Goal: Information Seeking & Learning: Understand process/instructions

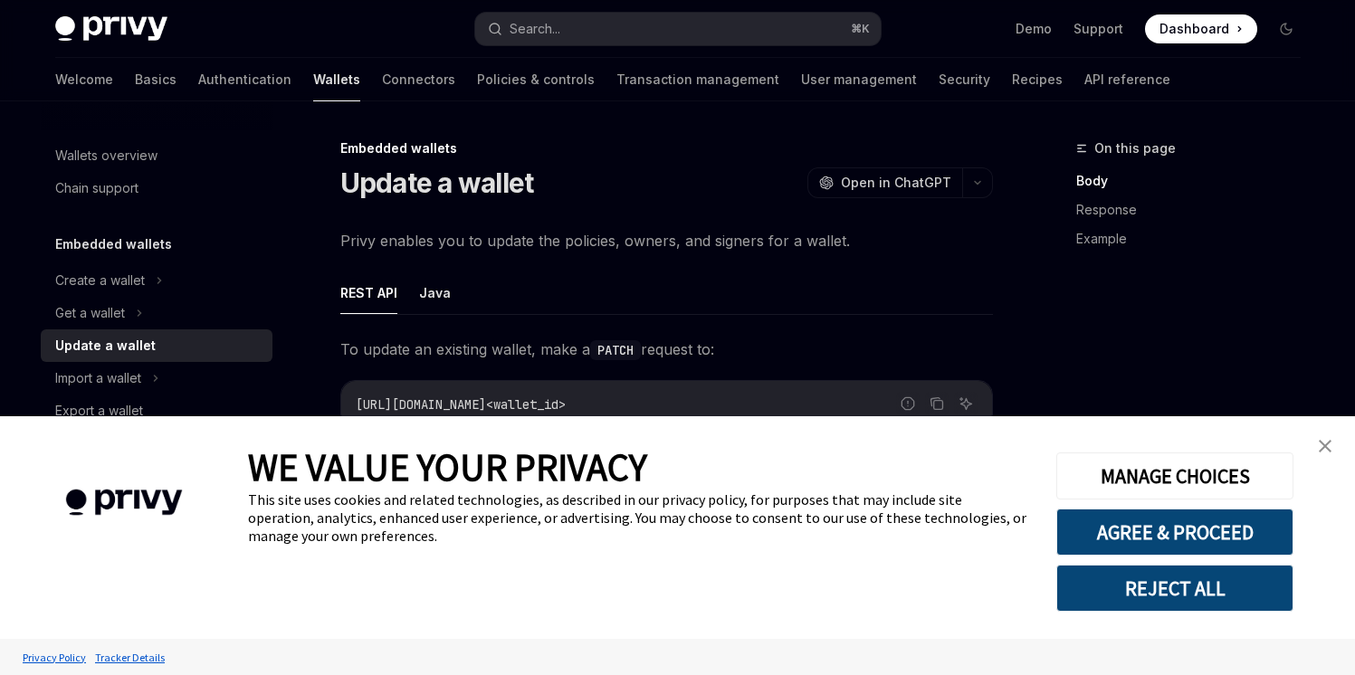
scroll to position [880, 0]
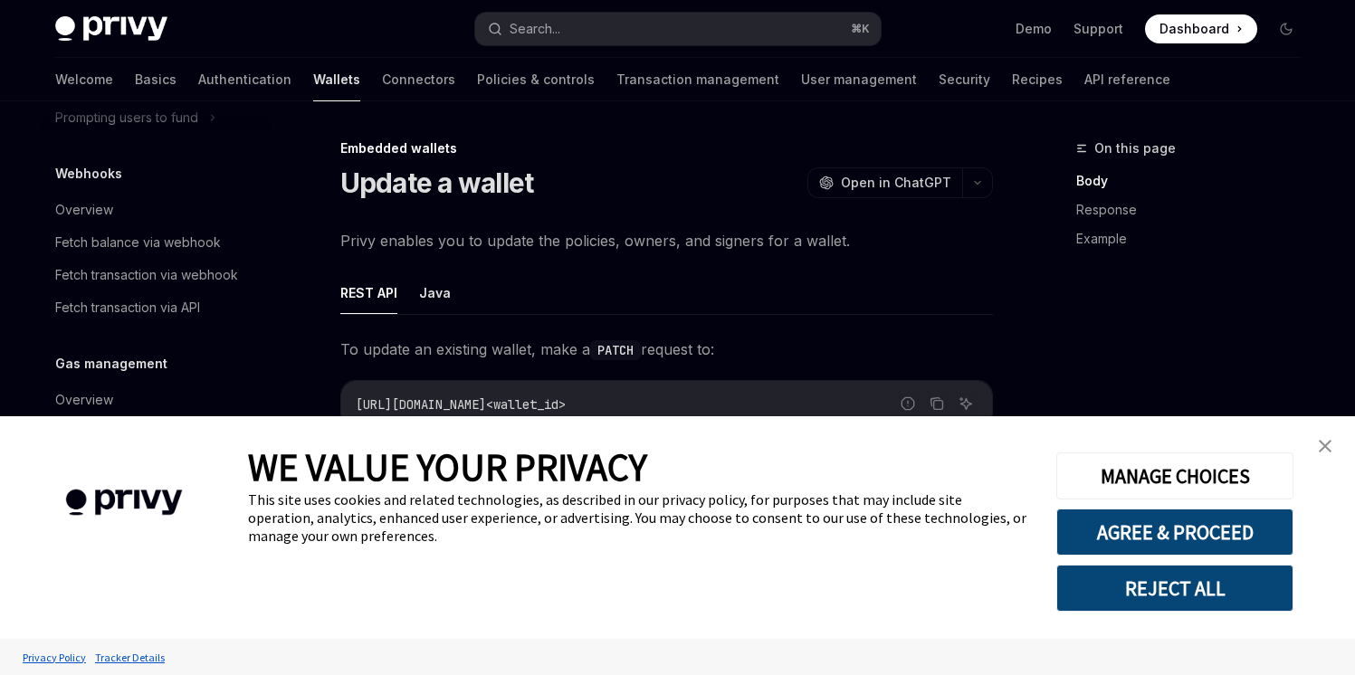
type textarea "*"
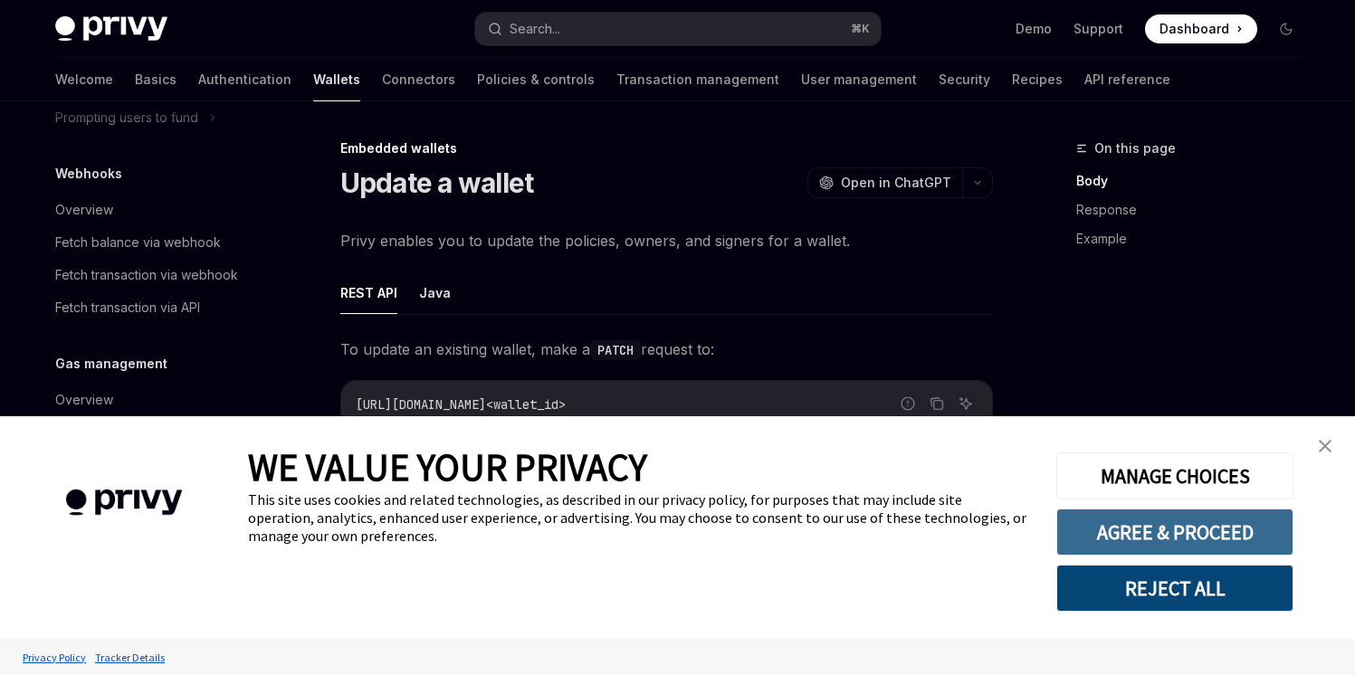
click at [1246, 525] on button "AGREE & PROCEED" at bounding box center [1174, 532] width 237 height 47
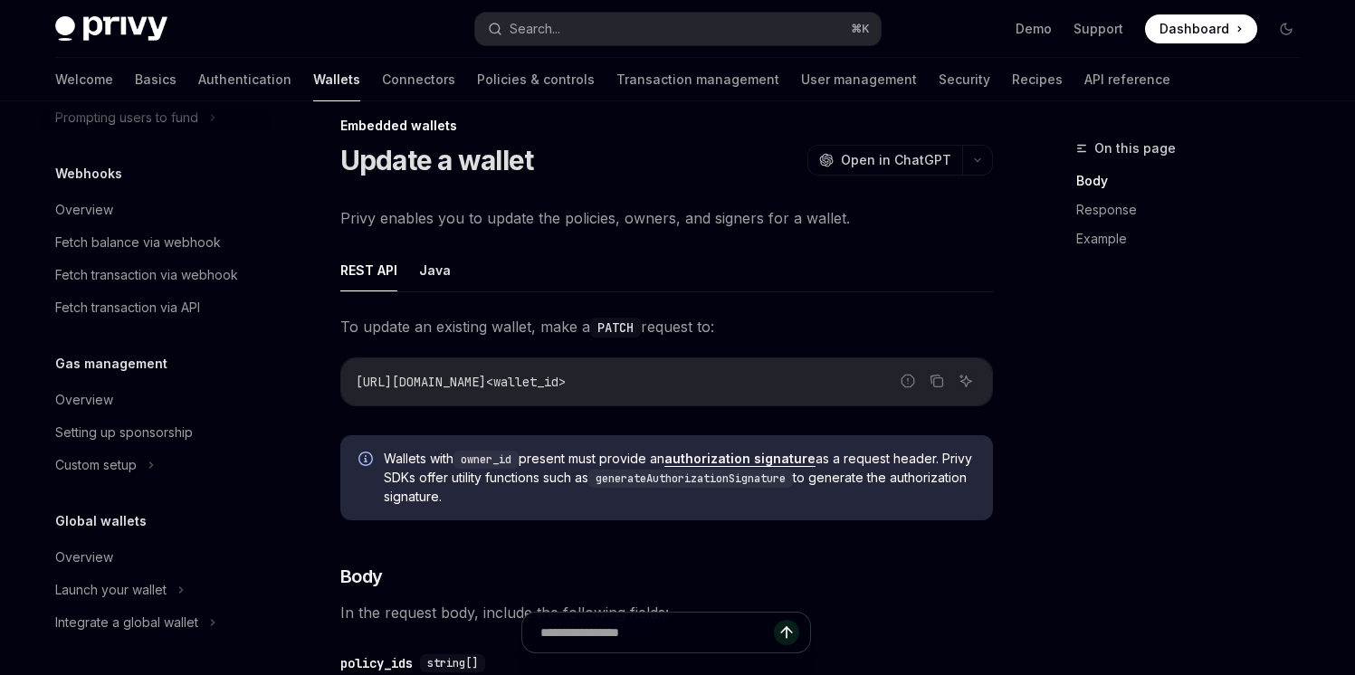
scroll to position [33, 0]
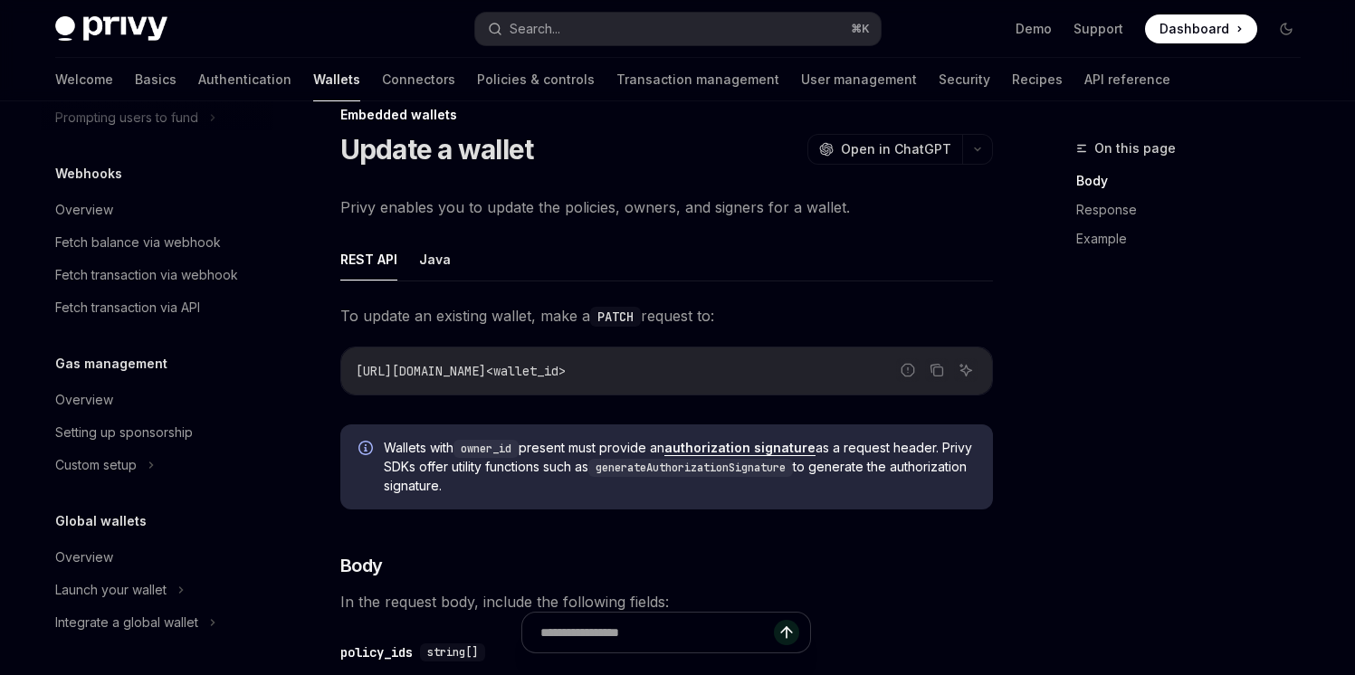
click at [90, 532] on div "Global wallets Overview Launch your wallet Integrate a global wallet" at bounding box center [157, 574] width 232 height 128
click at [90, 549] on div "Overview" at bounding box center [84, 558] width 58 height 22
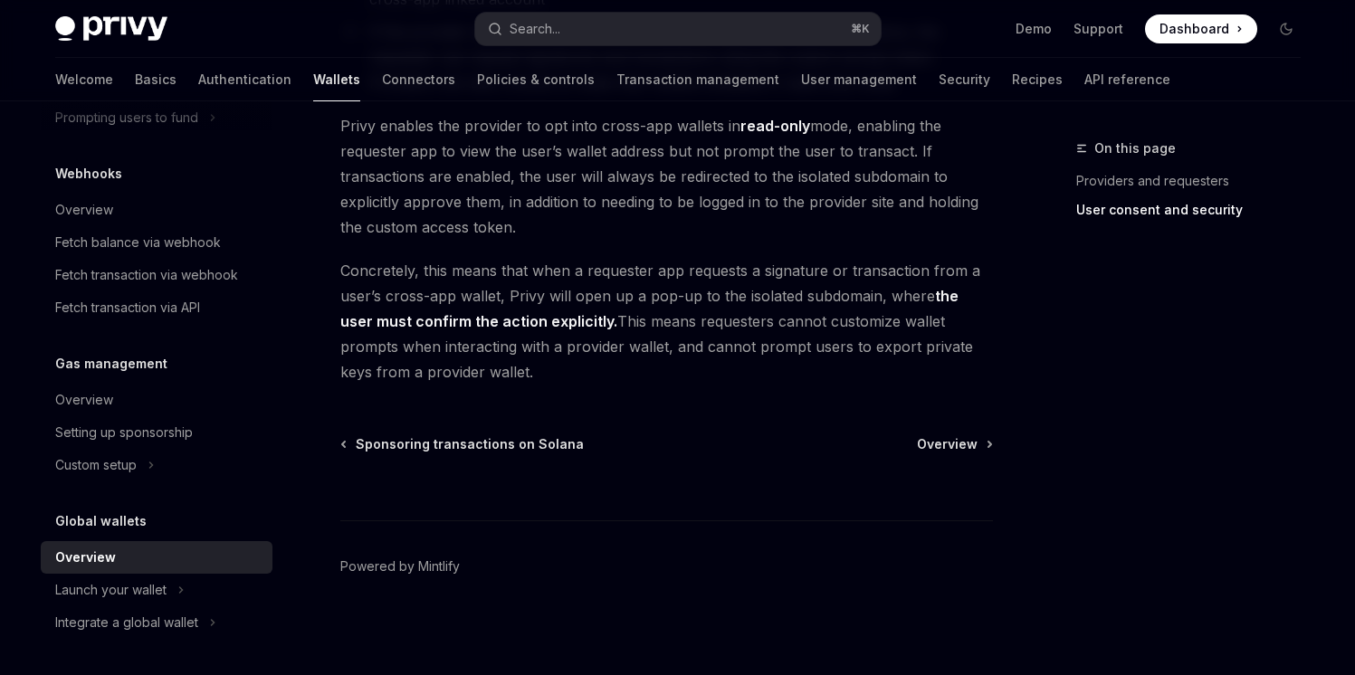
scroll to position [1641, 0]
click at [113, 590] on div "Launch your wallet" at bounding box center [110, 590] width 111 height 22
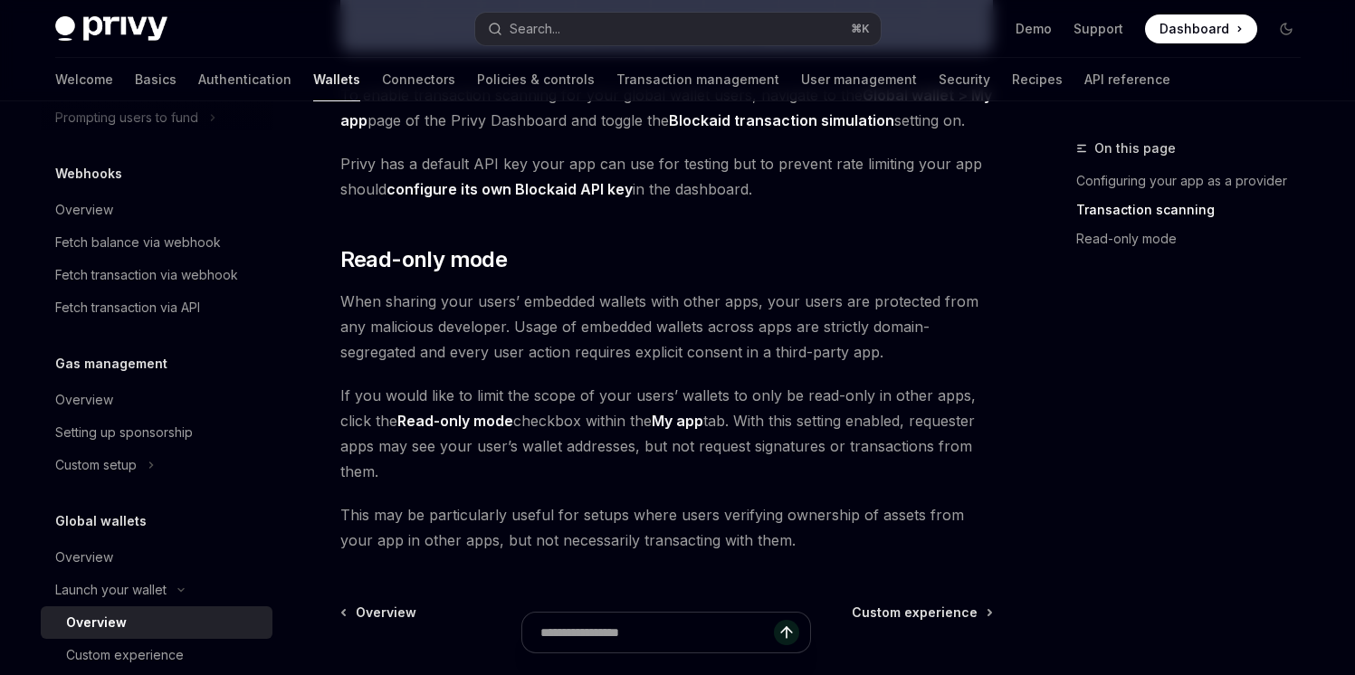
scroll to position [1517, 0]
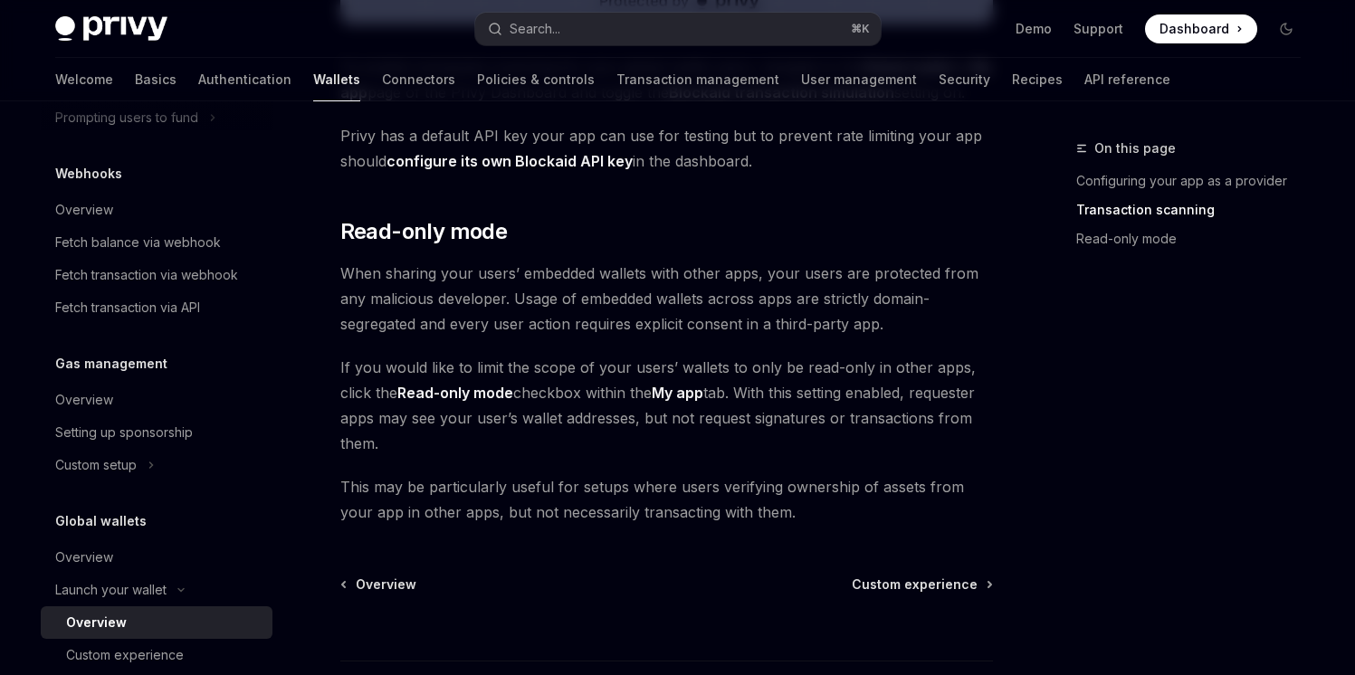
drag, startPoint x: 423, startPoint y: 445, endPoint x: 373, endPoint y: 324, distance: 131.1
click at [408, 418] on span "If you would like to limit the scope of your users’ wallets to only be read-onl…" at bounding box center [666, 405] width 652 height 101
click at [373, 324] on span "When sharing your users’ embedded wallets with other apps, your users are prote…" at bounding box center [666, 299] width 652 height 76
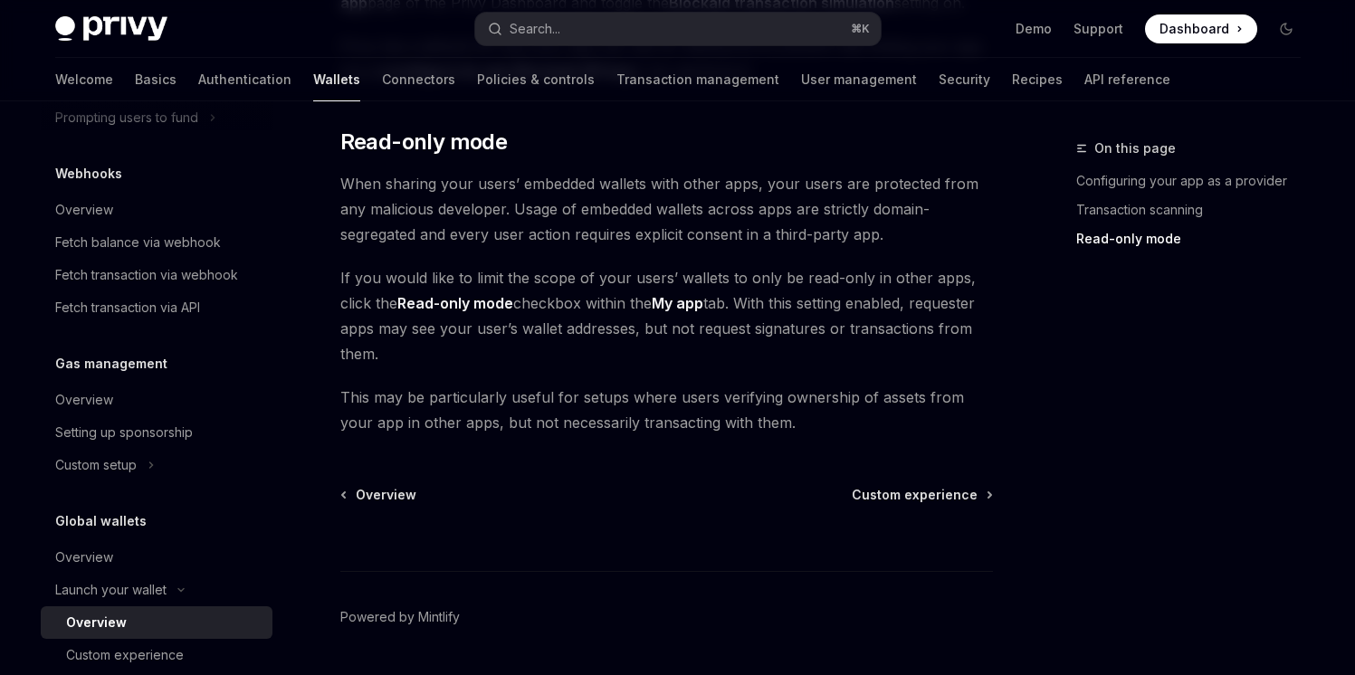
scroll to position [1604, 0]
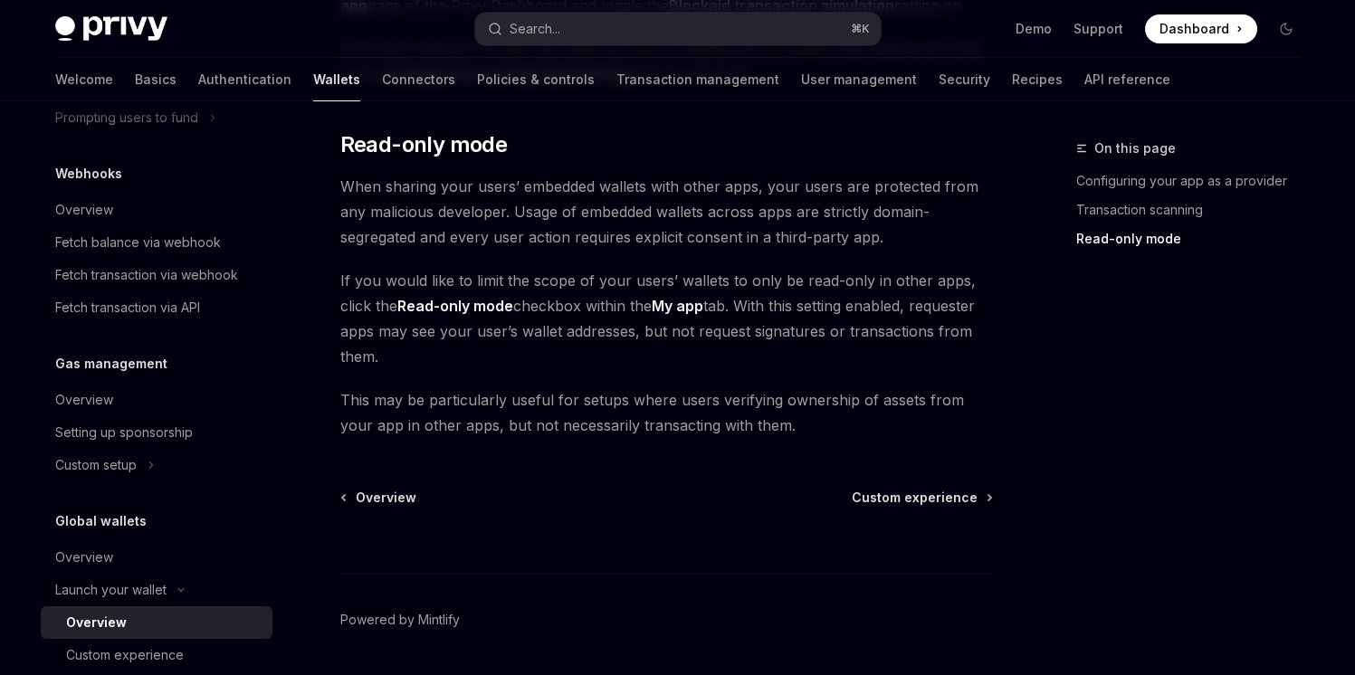
click at [395, 356] on span "If you would like to limit the scope of your users’ wallets to only be read-onl…" at bounding box center [666, 318] width 652 height 101
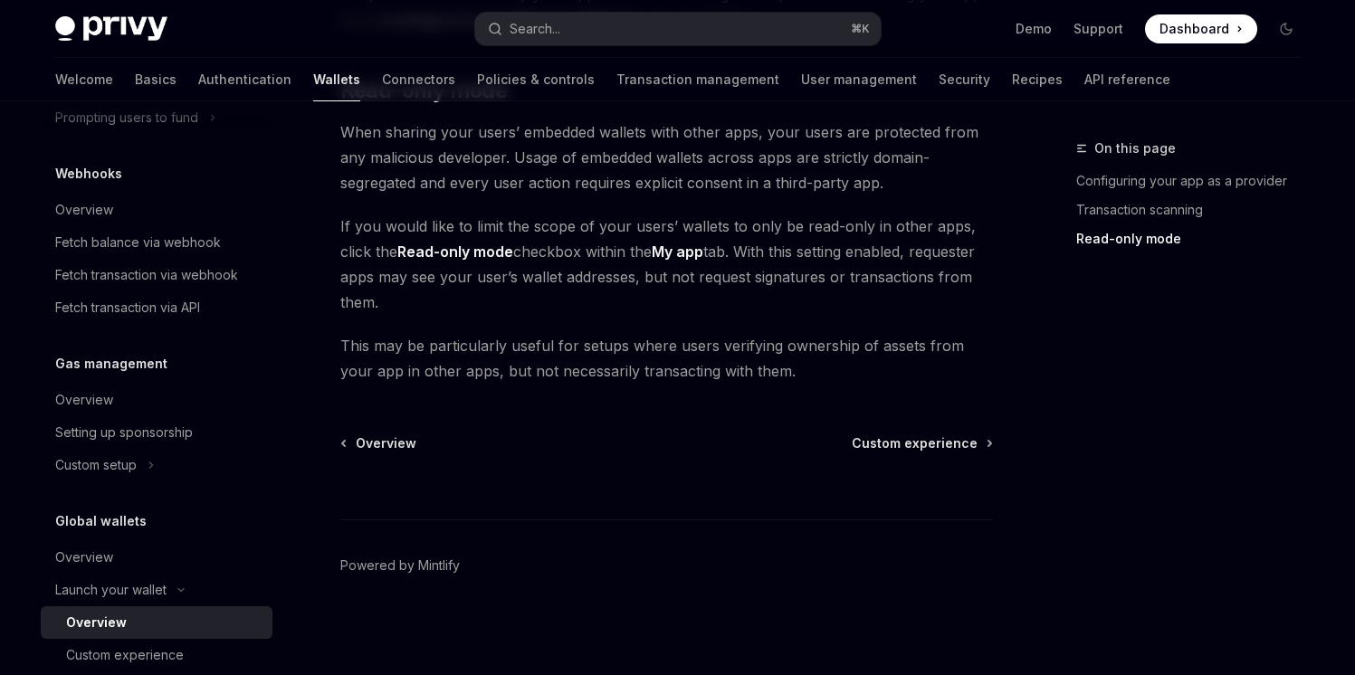
scroll to position [1653, 0]
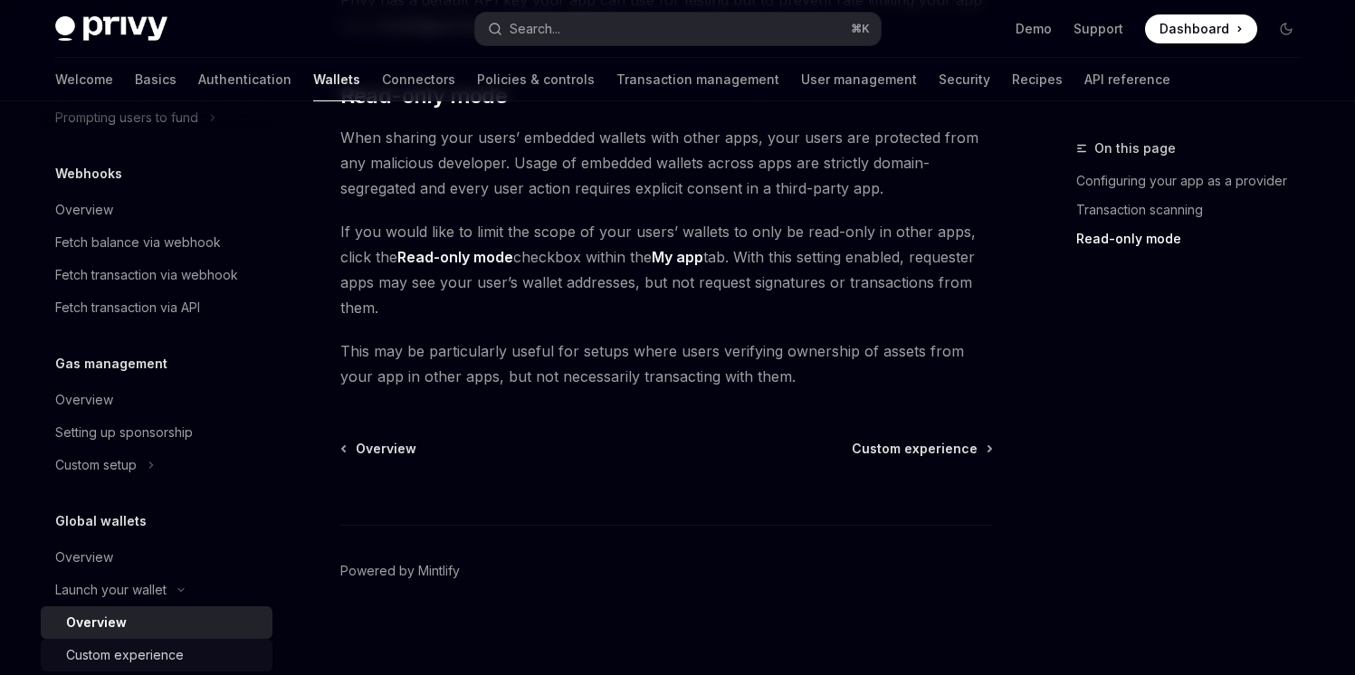
click at [163, 658] on div "Custom experience" at bounding box center [125, 655] width 118 height 22
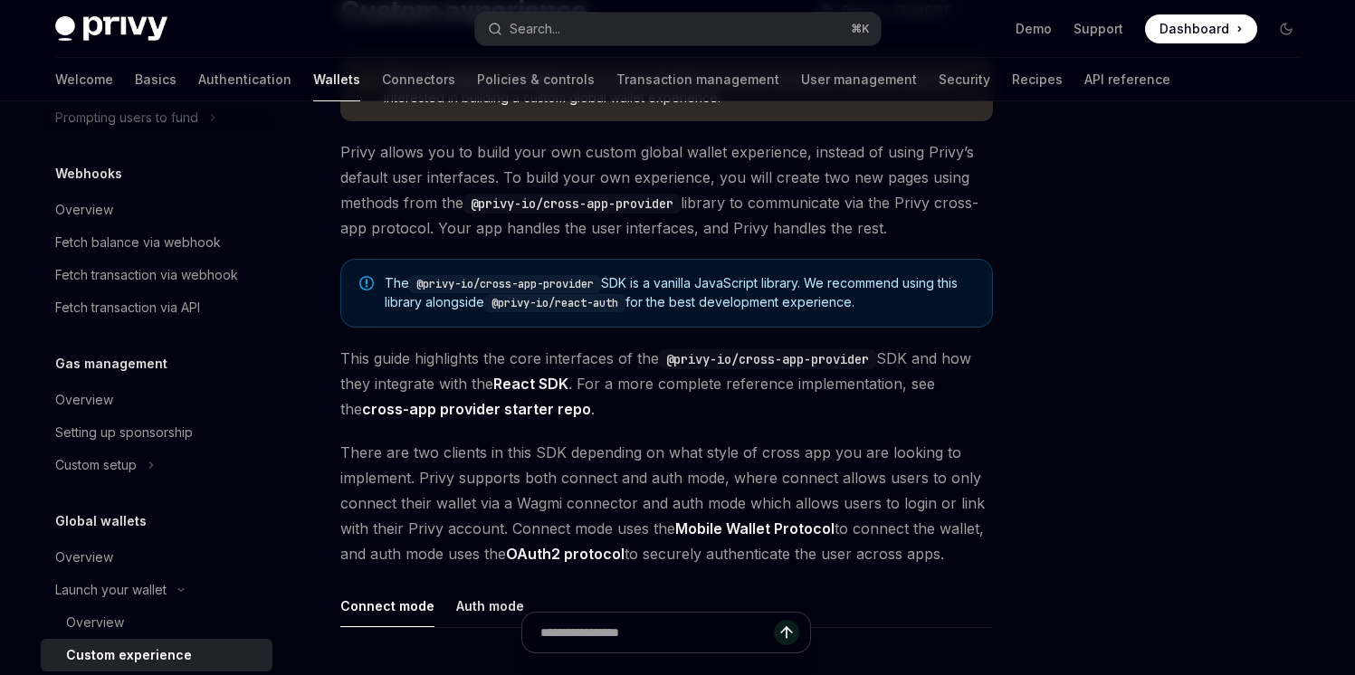
scroll to position [174, 0]
drag, startPoint x: 939, startPoint y: 306, endPoint x: 378, endPoint y: 281, distance: 561.5
click at [378, 281] on div "The @privy-io/cross-app-provider SDK is a vanilla JavaScript library. We recomm…" at bounding box center [666, 291] width 652 height 69
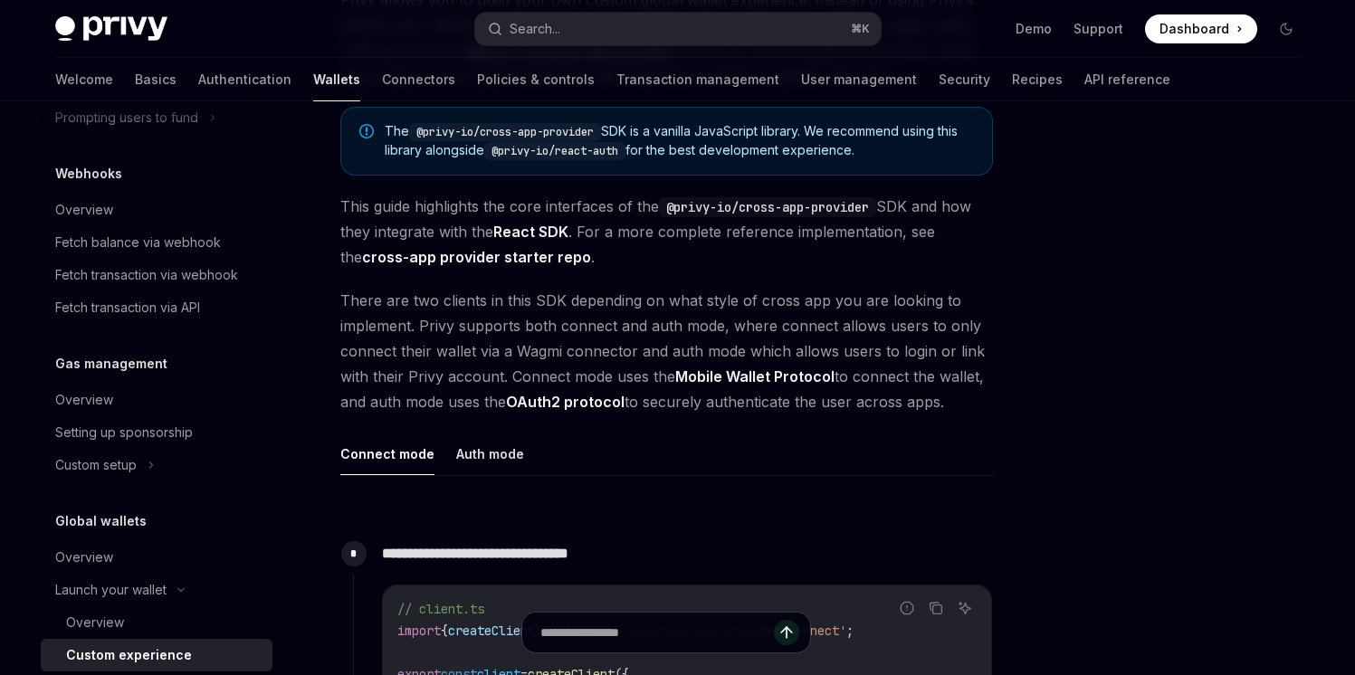
scroll to position [326, 0]
click at [358, 295] on span "There are two clients in this SDK depending on what style of cross app you are …" at bounding box center [666, 349] width 652 height 127
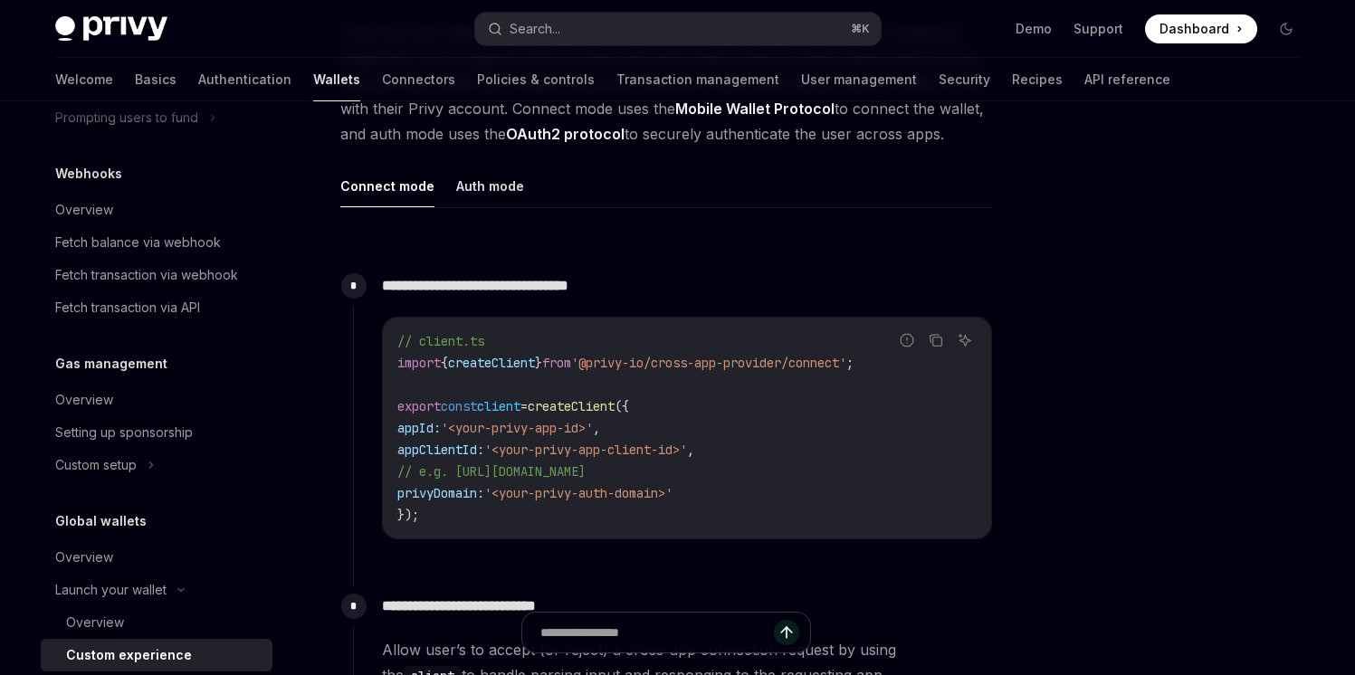
scroll to position [525, 0]
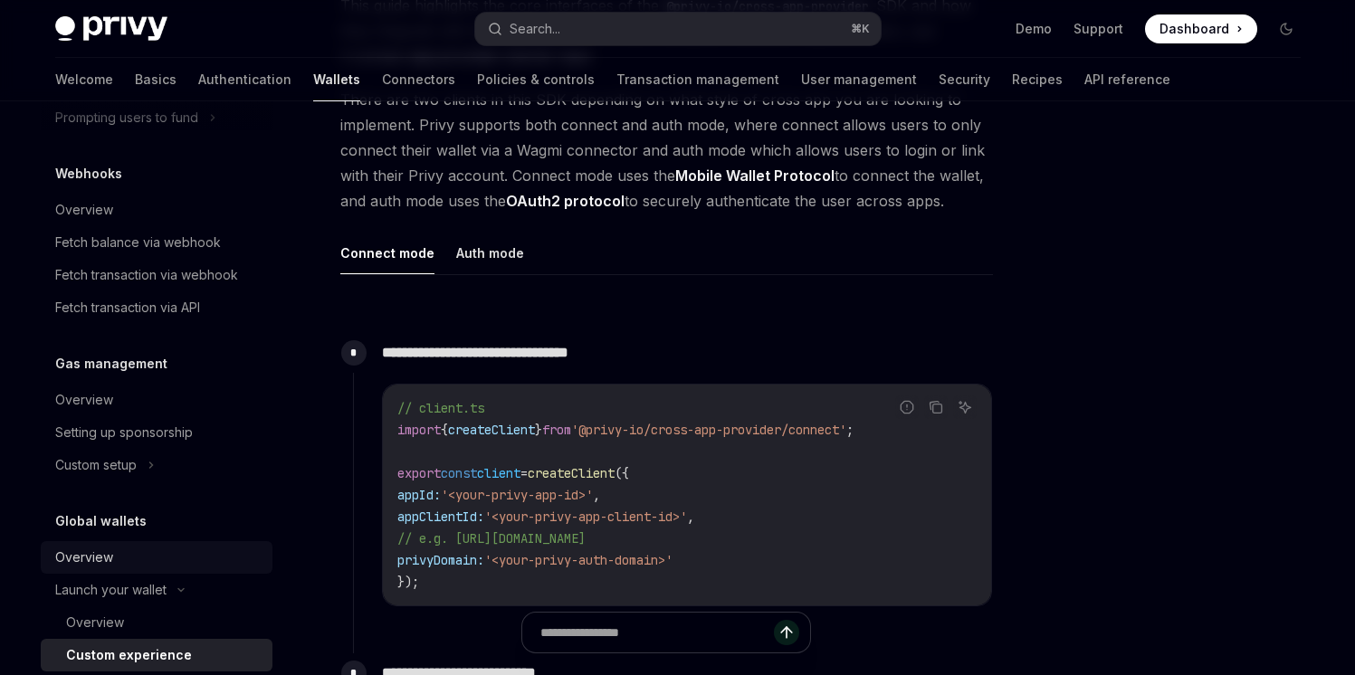
click at [121, 560] on div "Overview" at bounding box center [158, 558] width 206 height 22
type textarea "*"
